Goal: Task Accomplishment & Management: Manage account settings

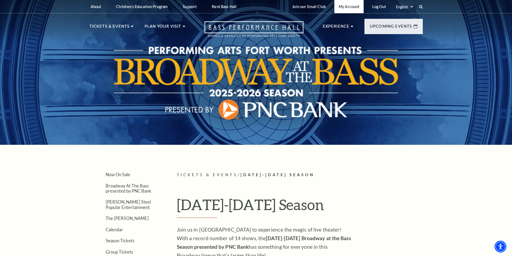
click at [348, 7] on link "My Account" at bounding box center [349, 6] width 29 height 13
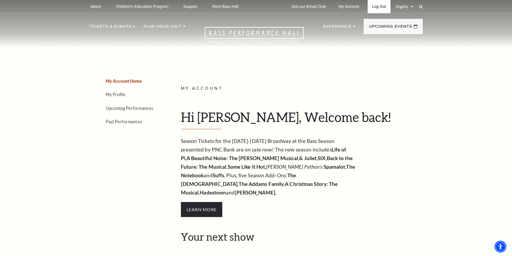
click at [382, 8] on link "Log Out" at bounding box center [379, 6] width 23 height 13
